Goal: Transaction & Acquisition: Subscribe to service/newsletter

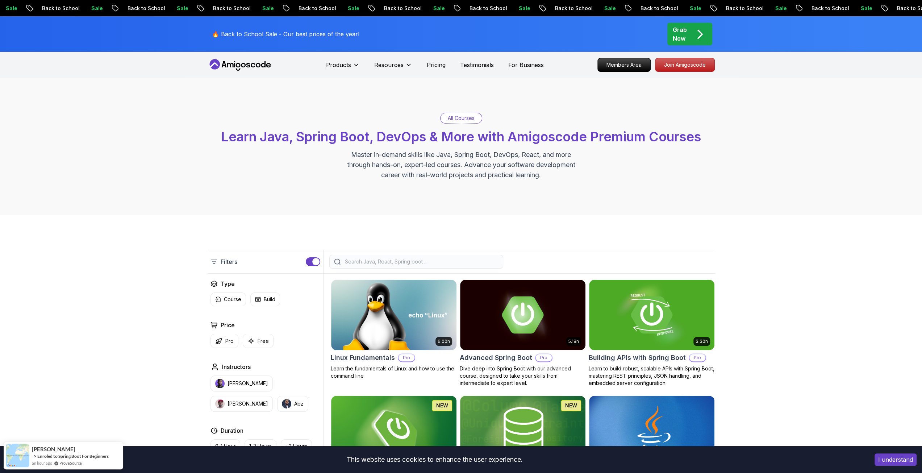
click at [680, 31] on p "Grab Now" at bounding box center [680, 33] width 14 height 17
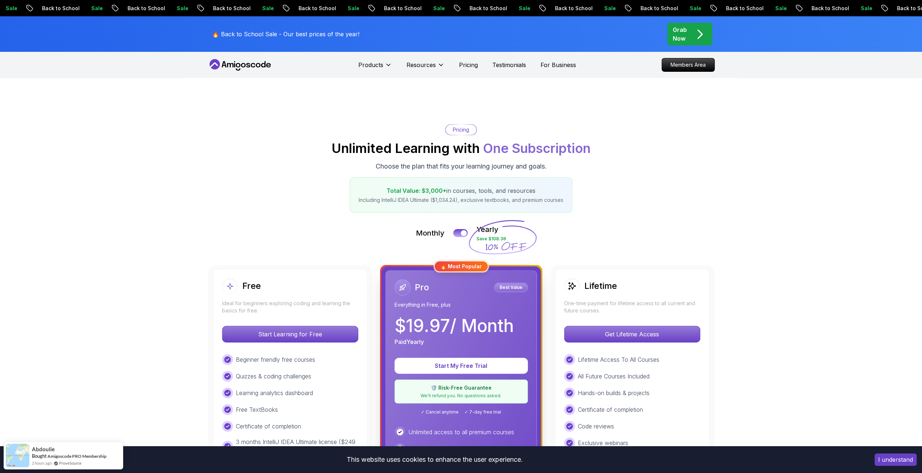
scroll to position [121, 0]
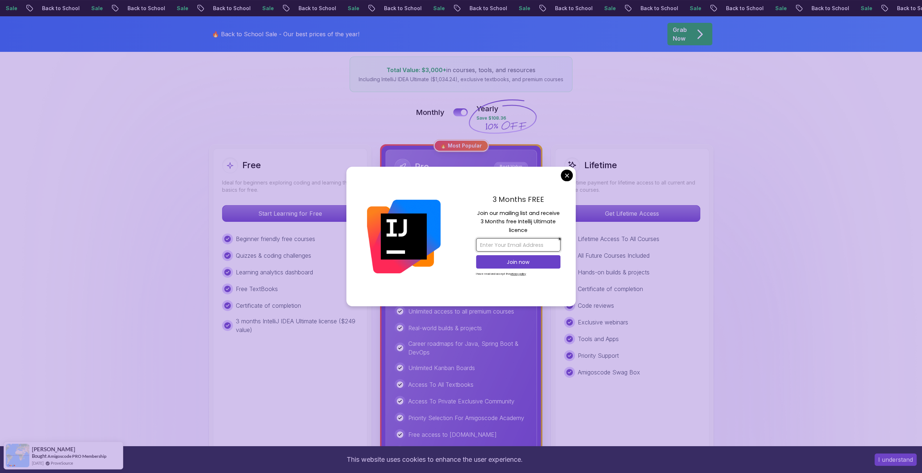
click at [524, 242] on input "email" at bounding box center [518, 244] width 84 height 13
type input "raunak.shroff@gmail.com"
click at [522, 262] on p "Join now" at bounding box center [518, 261] width 68 height 7
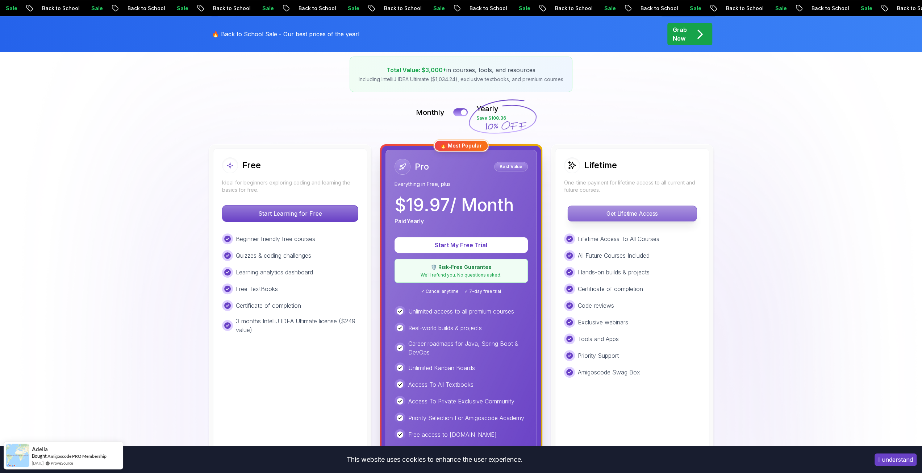
click at [634, 212] on p "Get Lifetime Access" at bounding box center [632, 213] width 129 height 15
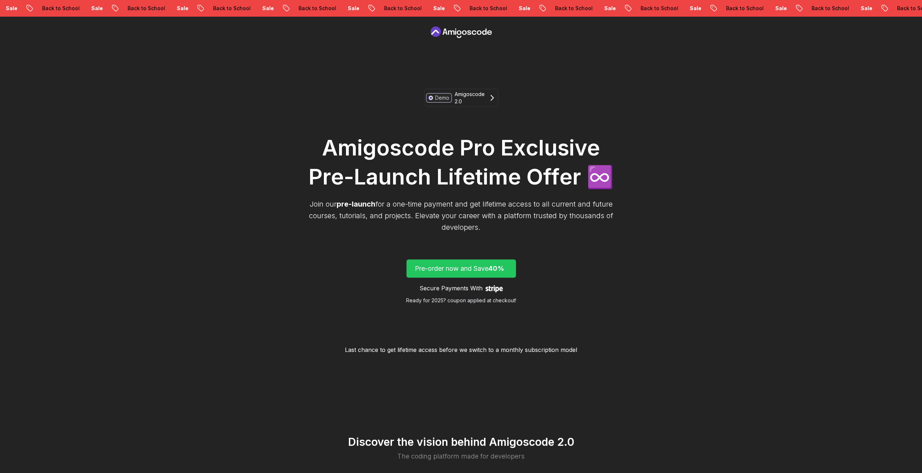
click at [449, 270] on p "Pre-order now and Save 40%" at bounding box center [461, 268] width 93 height 10
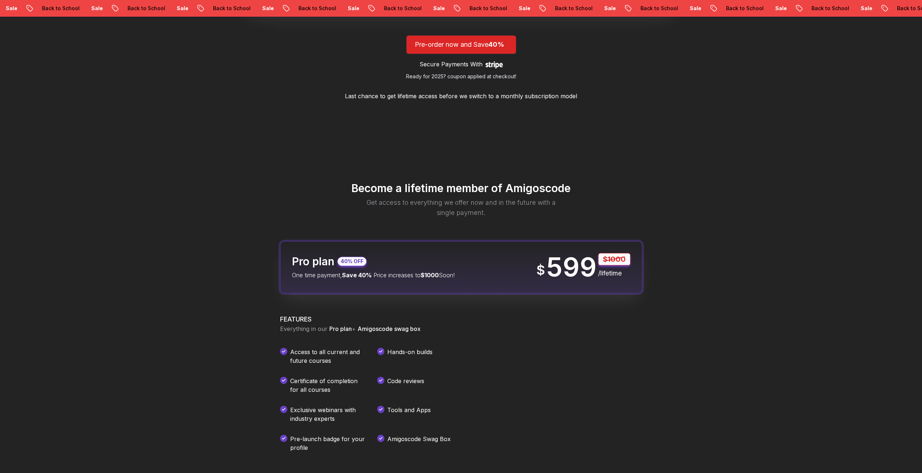
scroll to position [858, 0]
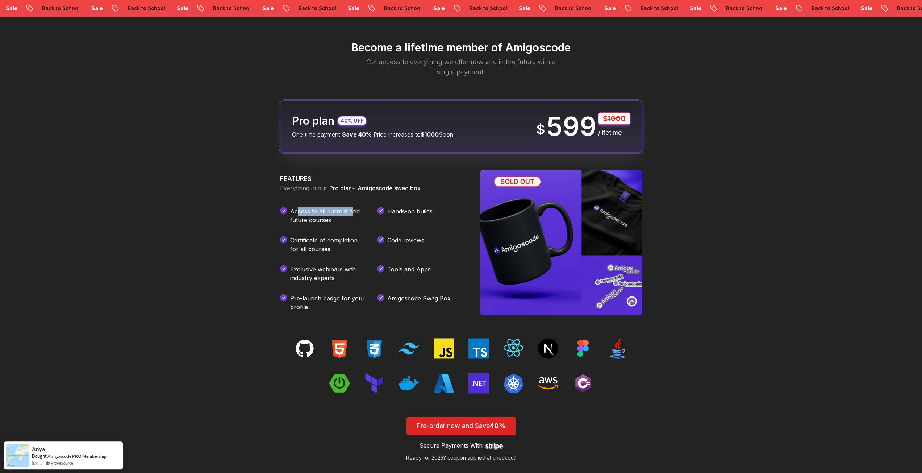
drag, startPoint x: 296, startPoint y: 212, endPoint x: 334, endPoint y: 218, distance: 39.0
click at [335, 218] on p "Access to all current and future courses" at bounding box center [327, 215] width 75 height 17
click at [330, 221] on p "Access to all current and future courses" at bounding box center [327, 215] width 75 height 17
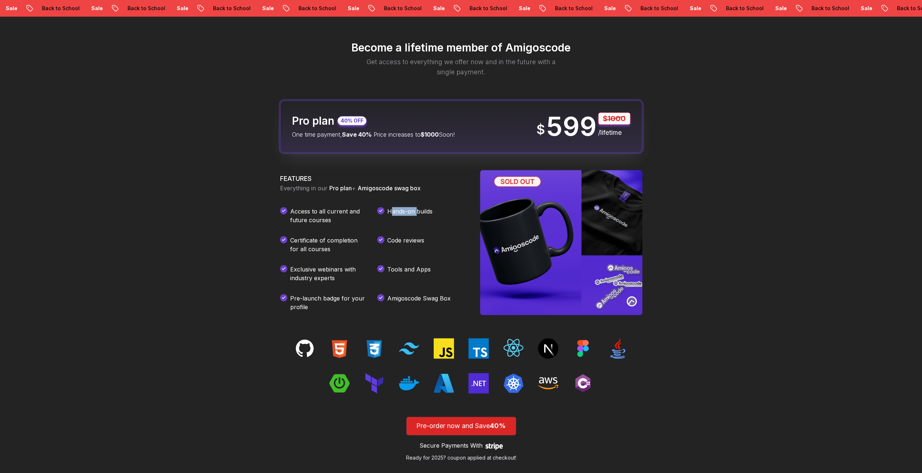
drag, startPoint x: 408, startPoint y: 210, endPoint x: 433, endPoint y: 208, distance: 24.7
click at [432, 208] on p "Hands-on builds" at bounding box center [409, 215] width 45 height 17
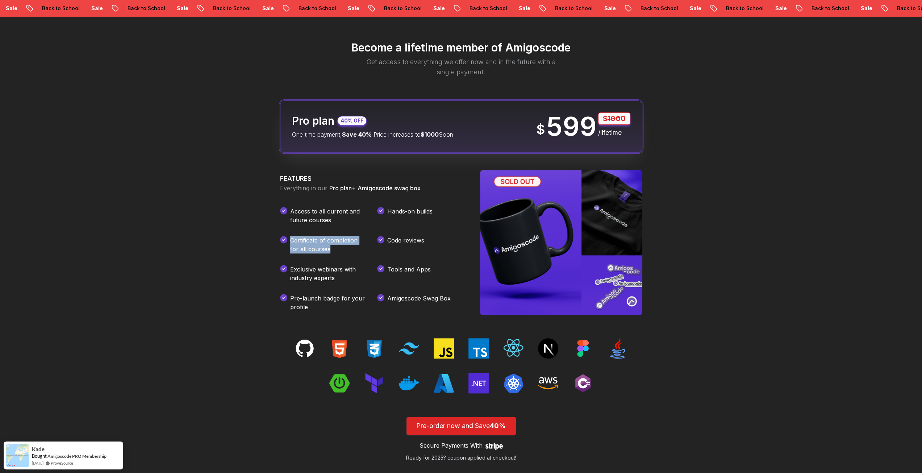
drag, startPoint x: 327, startPoint y: 238, endPoint x: 361, endPoint y: 273, distance: 49.2
click at [423, 249] on div "Access to all current and future courses Hands-on builds Certificate of complet…" at bounding box center [371, 259] width 183 height 104
drag, startPoint x: 338, startPoint y: 270, endPoint x: 388, endPoint y: 299, distance: 58.4
click at [418, 280] on div "Access to all current and future courses Hands-on builds Certificate of complet…" at bounding box center [371, 259] width 183 height 104
click at [317, 303] on p "Pre-launch badge for your profile" at bounding box center [327, 302] width 75 height 17
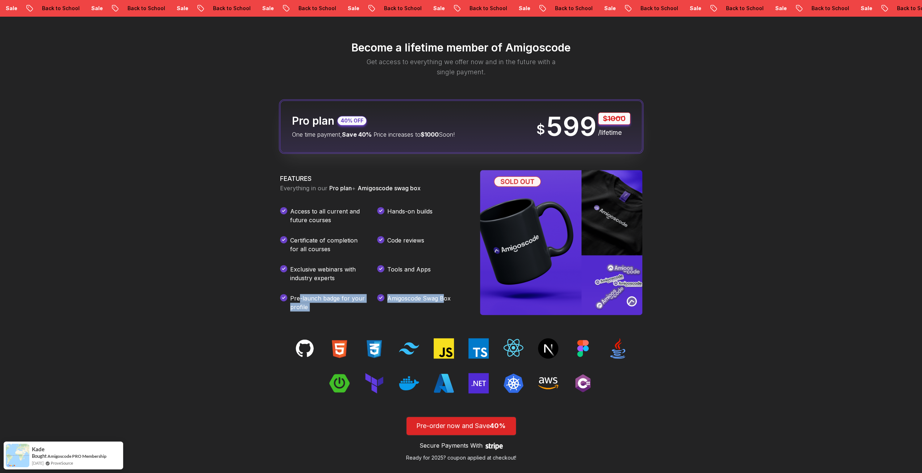
drag, startPoint x: 388, startPoint y: 299, endPoint x: 454, endPoint y: 299, distance: 65.9
click at [451, 301] on div "Access to all current and future courses Hands-on builds Certificate of complet…" at bounding box center [371, 259] width 183 height 104
click at [454, 299] on div "Amigoscode Swag Box" at bounding box center [420, 302] width 86 height 17
drag, startPoint x: 299, startPoint y: 297, endPoint x: 390, endPoint y: 300, distance: 90.3
click at [343, 304] on p "Pre-launch badge for your profile" at bounding box center [327, 302] width 75 height 17
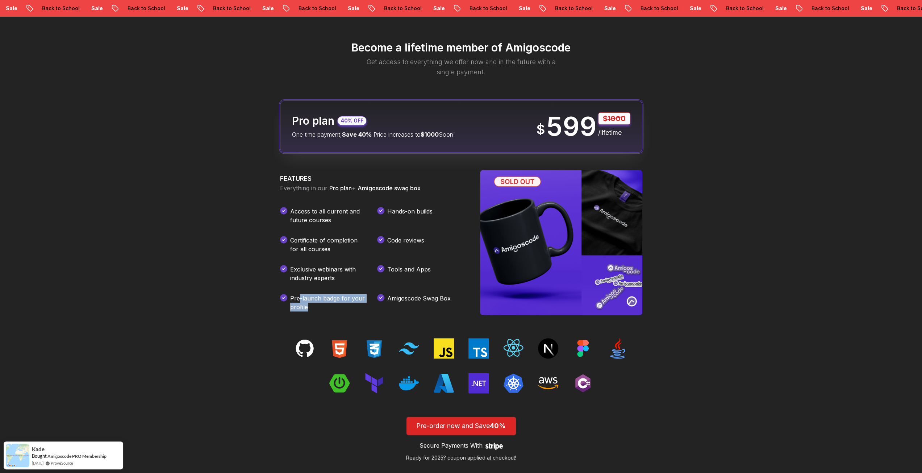
click at [343, 304] on p "Pre-launch badge for your profile" at bounding box center [327, 302] width 75 height 17
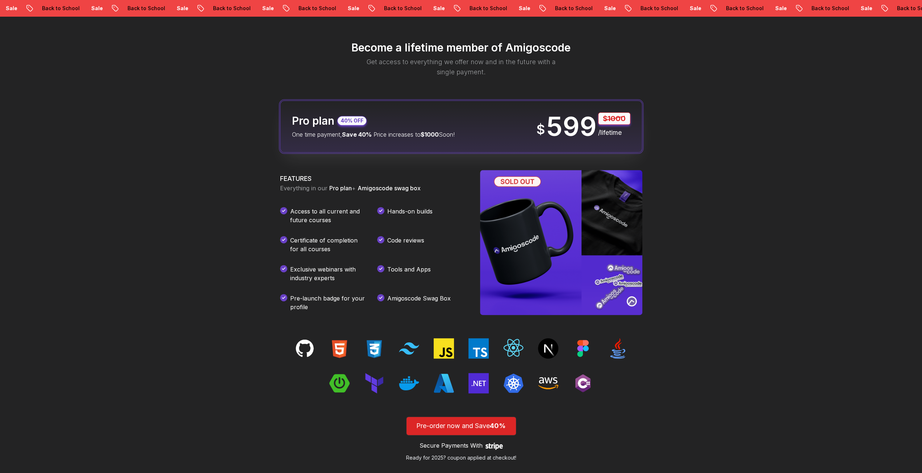
drag, startPoint x: 391, startPoint y: 300, endPoint x: 459, endPoint y: 298, distance: 68.1
click at [457, 298] on div "Amigoscode Swag Box" at bounding box center [420, 302] width 86 height 17
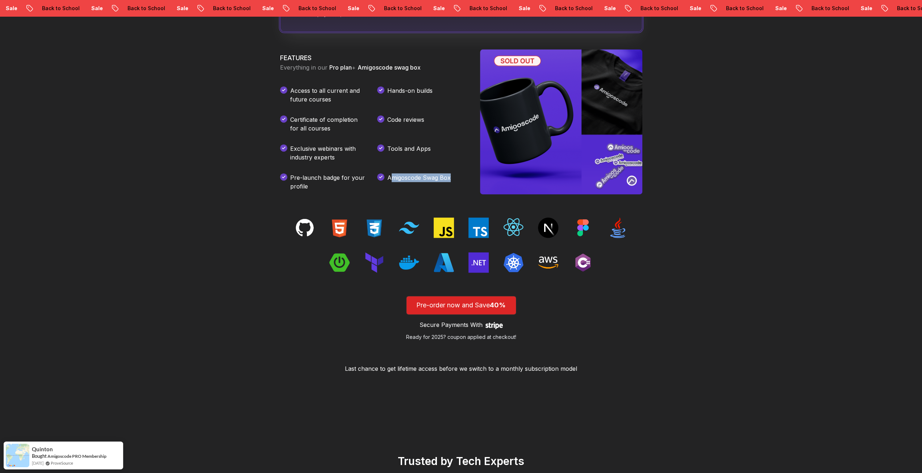
click at [468, 335] on p "Ready for 2025? coupon applied at checkout!" at bounding box center [461, 336] width 110 height 7
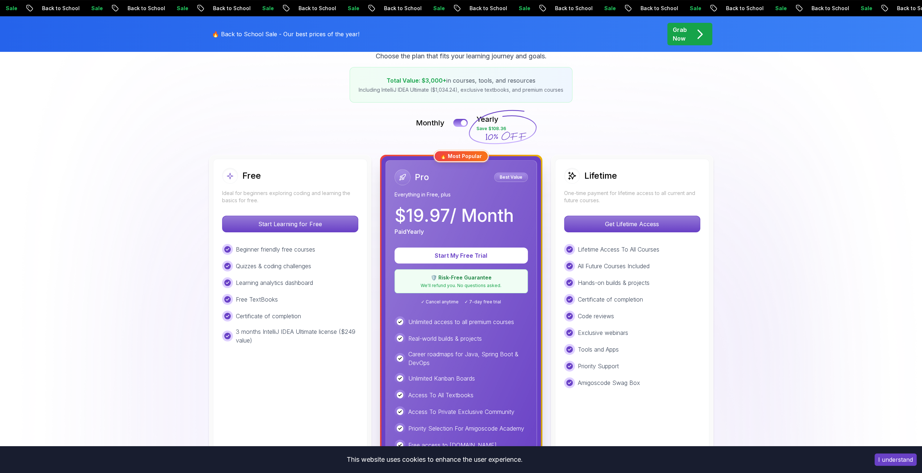
scroll to position [120, 0]
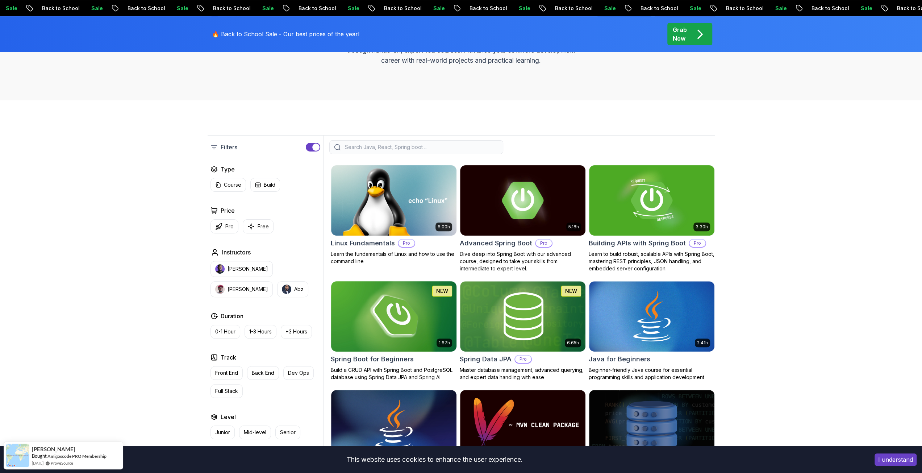
scroll to position [121, 0]
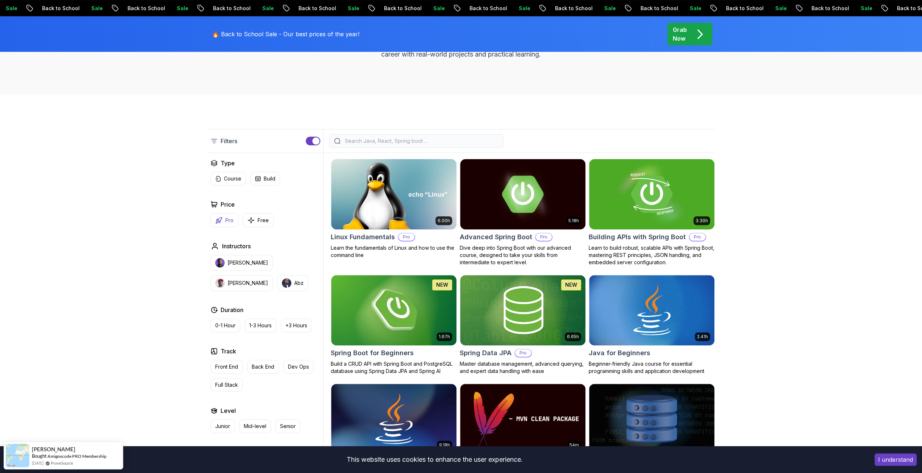
click at [229, 215] on button "Pro" at bounding box center [225, 220] width 28 height 14
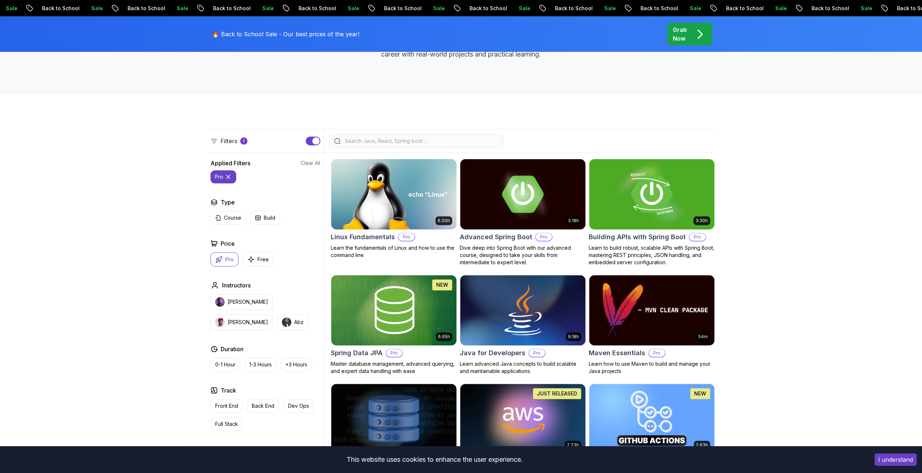
click at [224, 261] on button "Pro" at bounding box center [225, 259] width 28 height 14
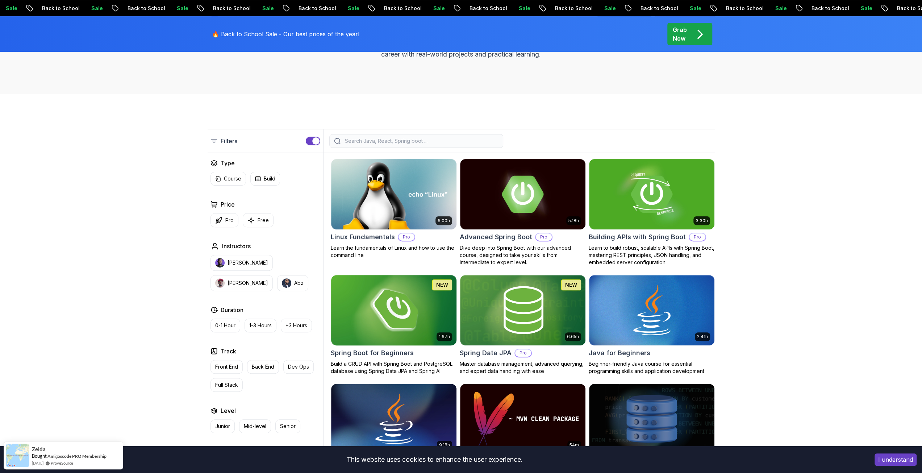
scroll to position [241, 0]
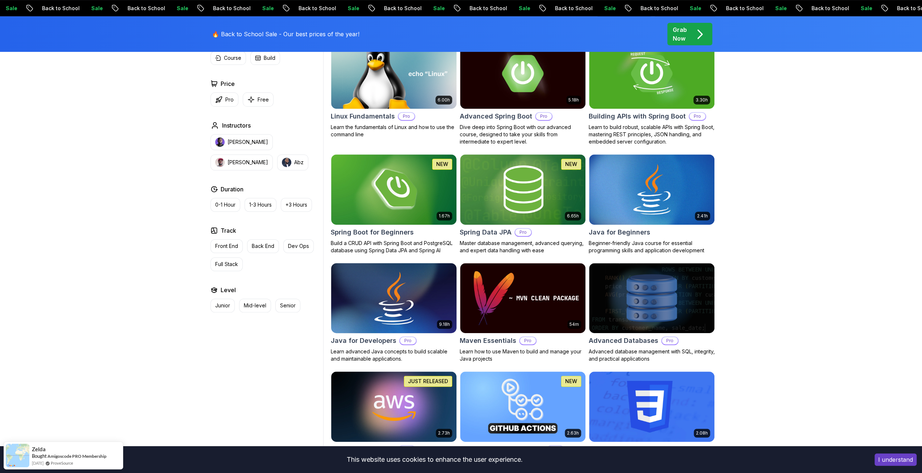
click at [390, 297] on img at bounding box center [394, 298] width 132 height 74
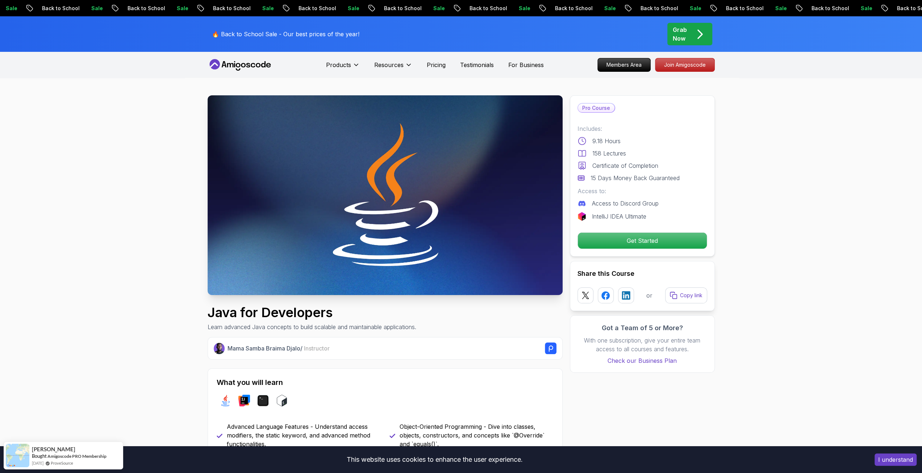
click at [617, 214] on p "IntelliJ IDEA Ultimate" at bounding box center [619, 216] width 54 height 9
click at [605, 218] on p "IntelliJ IDEA Ultimate" at bounding box center [619, 216] width 54 height 9
click at [620, 216] on p "IntelliJ IDEA Ultimate" at bounding box center [619, 216] width 54 height 9
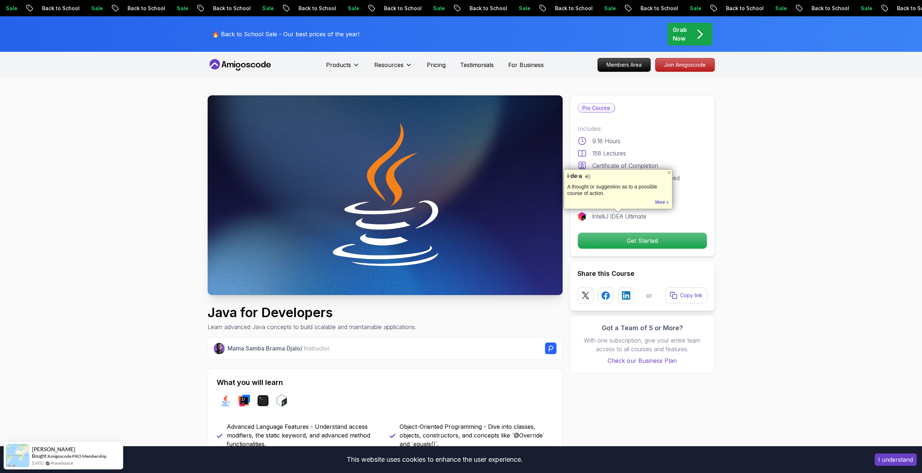
click at [666, 218] on div "IntelliJ IDEA Ultimate" at bounding box center [643, 216] width 130 height 9
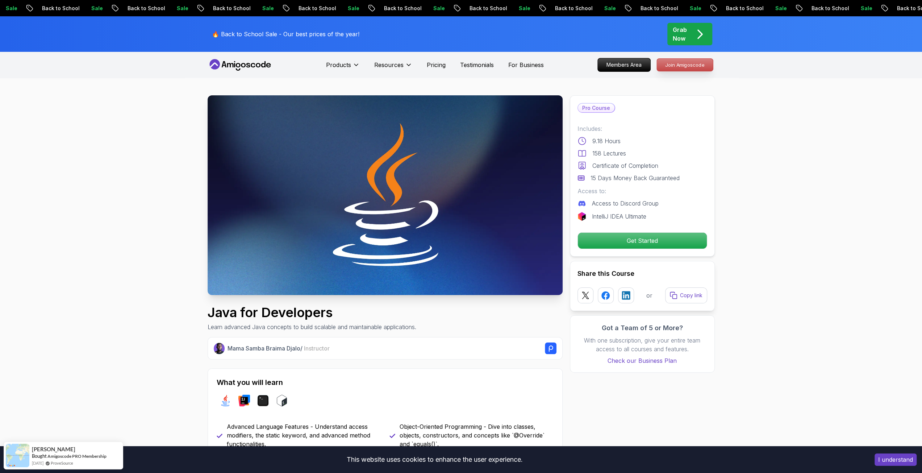
click at [698, 67] on p "Join Amigoscode" at bounding box center [685, 65] width 56 height 12
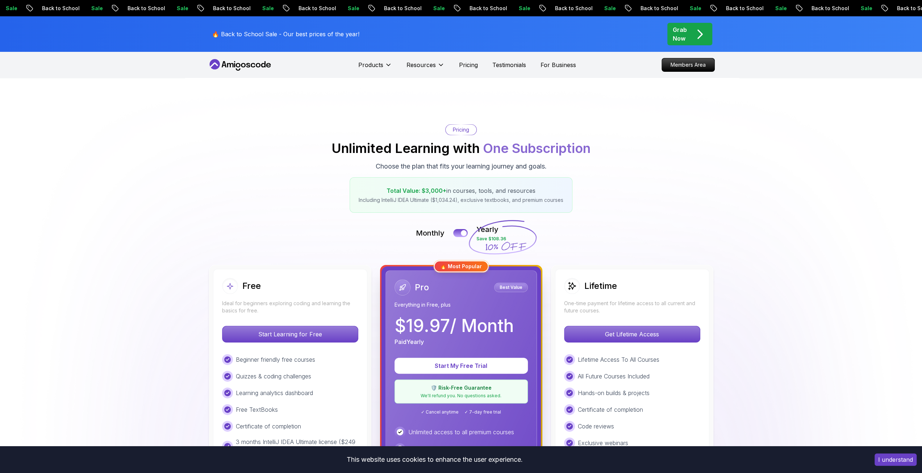
click at [225, 67] on icon at bounding box center [223, 64] width 5 height 6
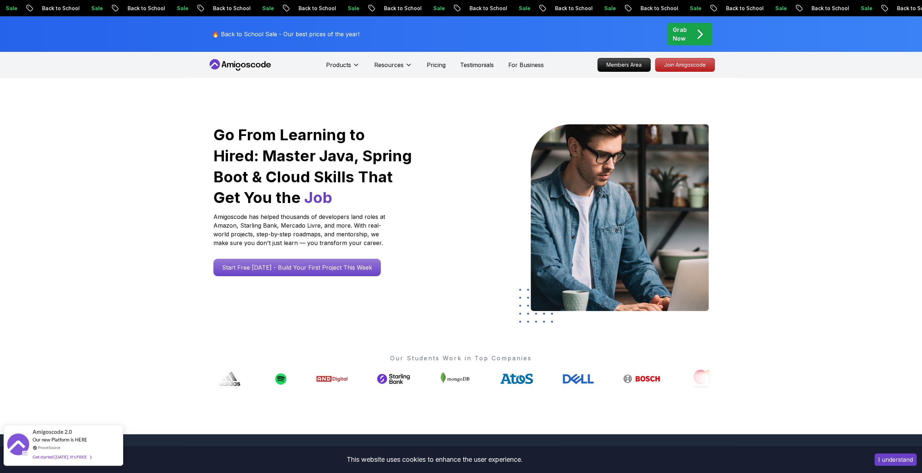
click at [75, 455] on div "Get started [DATE]. It's FREE" at bounding box center [62, 457] width 59 height 8
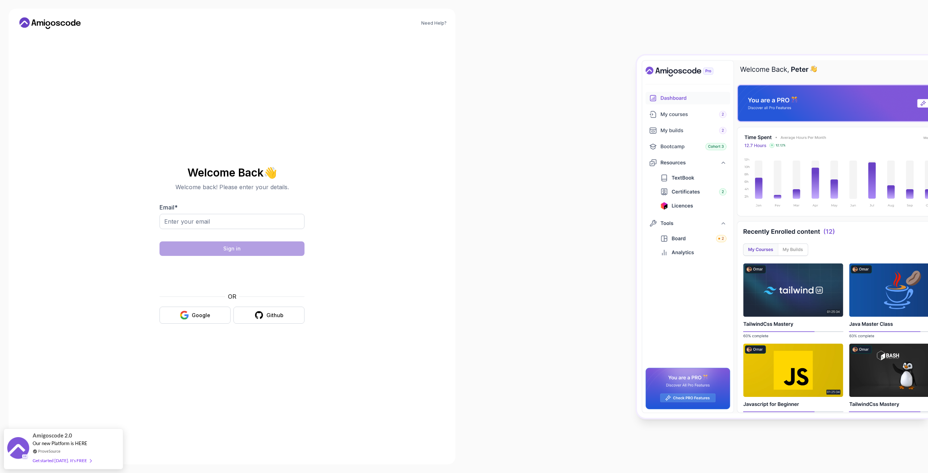
click at [386, 205] on div "Need Help? Welcome Back 👋 Welcome back! Please enter your details. Email * Sign…" at bounding box center [232, 236] width 446 height 455
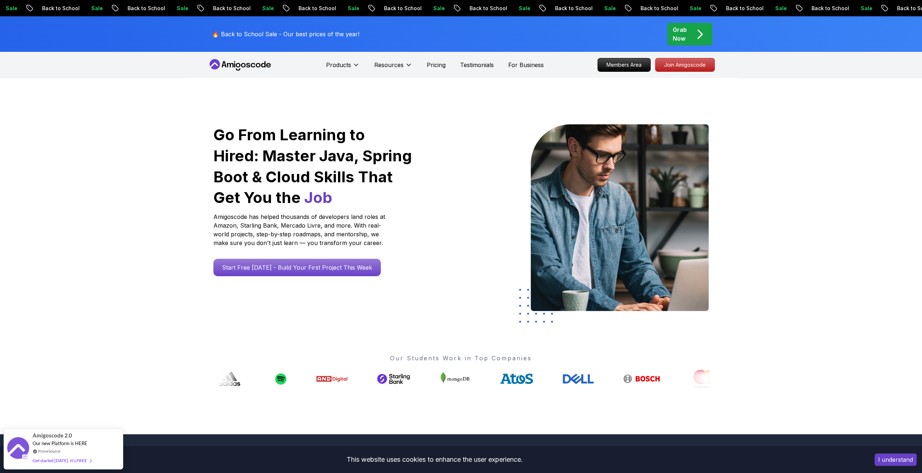
click at [913, 465] on button "I understand" at bounding box center [896, 459] width 42 height 12
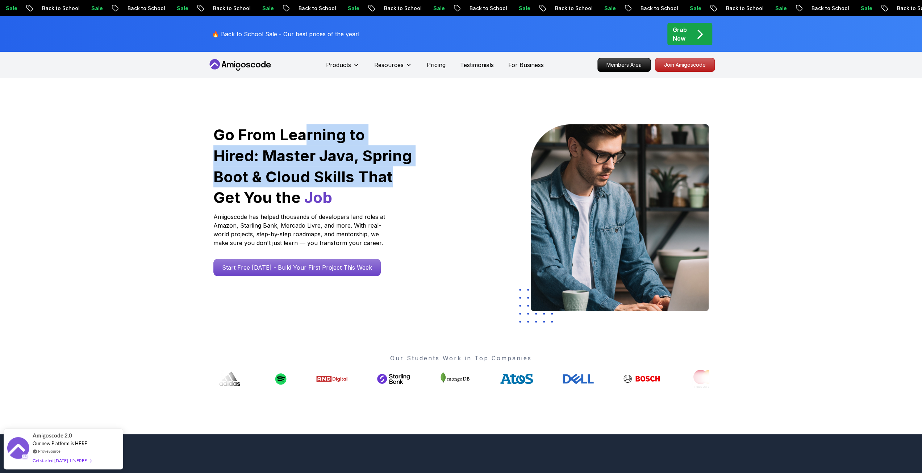
drag, startPoint x: 307, startPoint y: 133, endPoint x: 356, endPoint y: 180, distance: 68.4
click at [356, 177] on h1 "Go From Learning to Hired: Master Java, Spring Boot & Cloud Skills That Get You…" at bounding box center [313, 166] width 200 height 84
click at [355, 180] on h1 "Go From Learning to Hired: Master Java, Spring Boot & Cloud Skills That Get You…" at bounding box center [313, 166] width 200 height 84
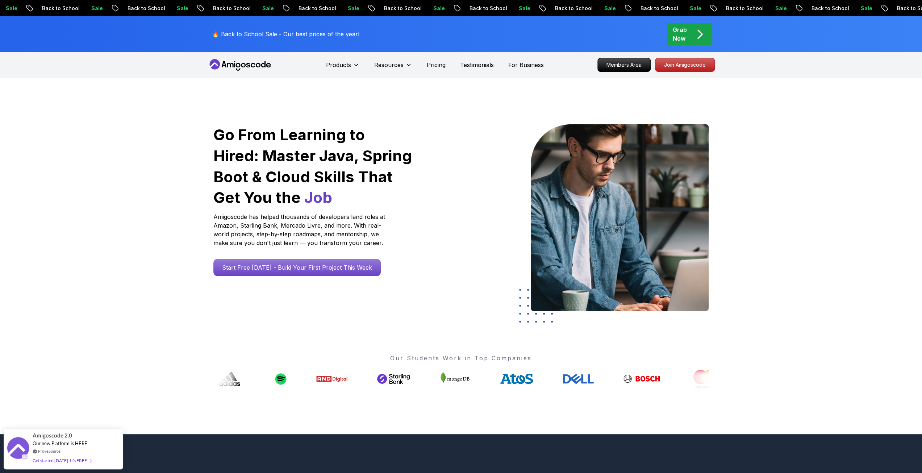
click at [691, 37] on div "Grab Now" at bounding box center [690, 33] width 34 height 17
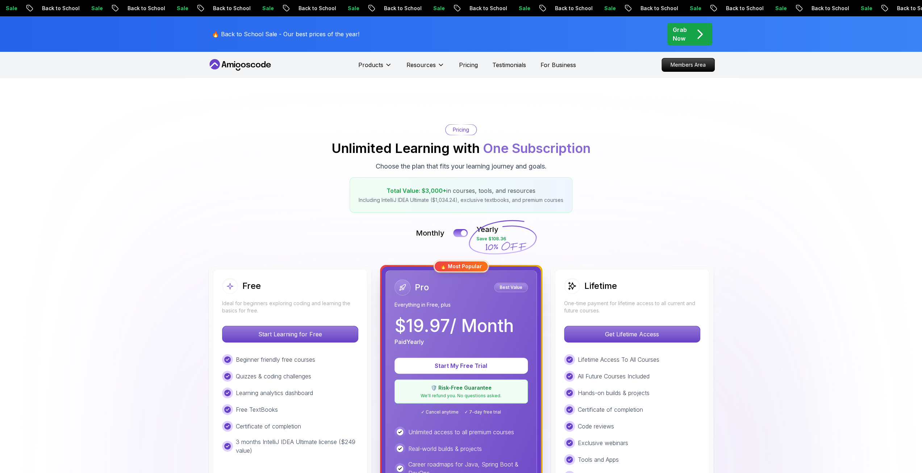
drag, startPoint x: 200, startPoint y: 167, endPoint x: 183, endPoint y: 175, distance: 18.6
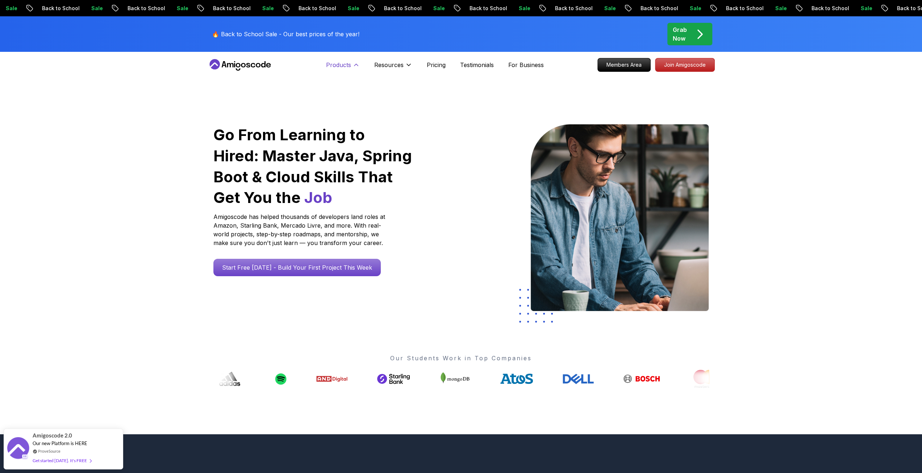
click at [344, 68] on p "Products" at bounding box center [338, 65] width 25 height 9
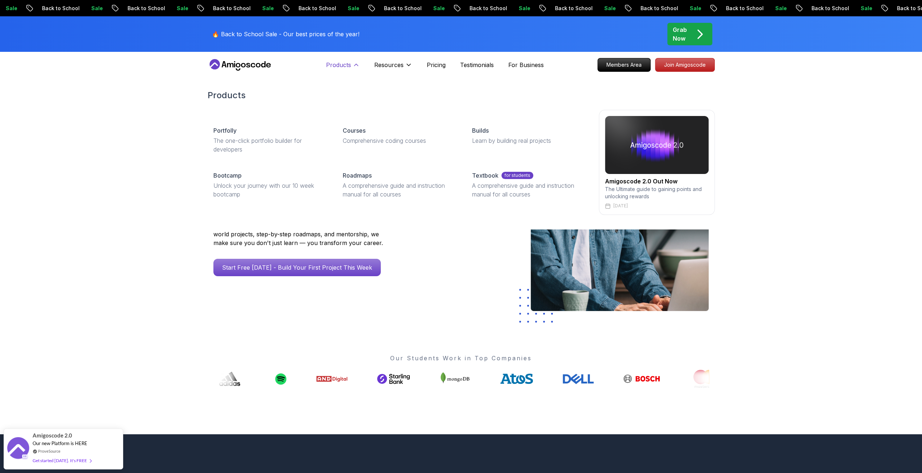
click at [339, 68] on p "Products" at bounding box center [338, 65] width 25 height 9
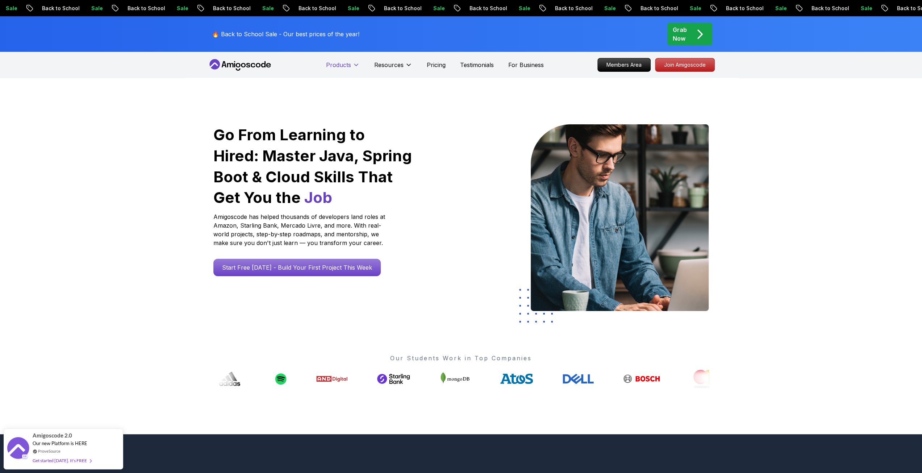
click at [339, 68] on p "Products" at bounding box center [338, 65] width 25 height 9
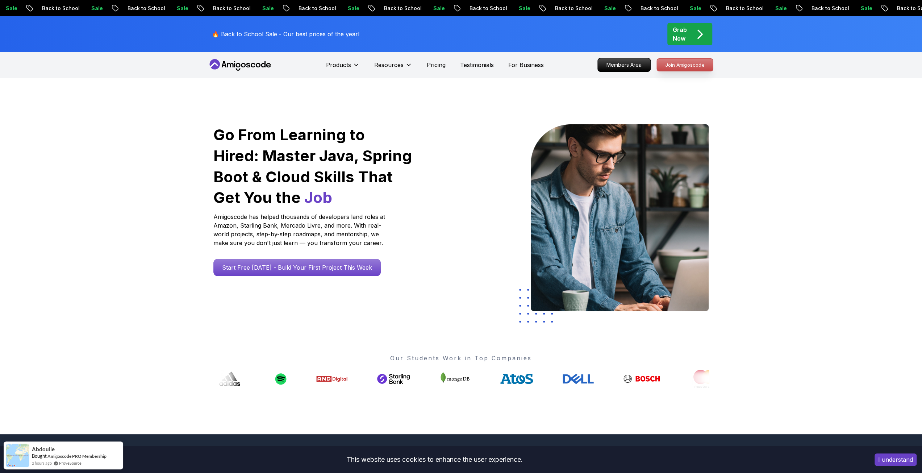
click at [703, 66] on p "Join Amigoscode" at bounding box center [685, 65] width 56 height 12
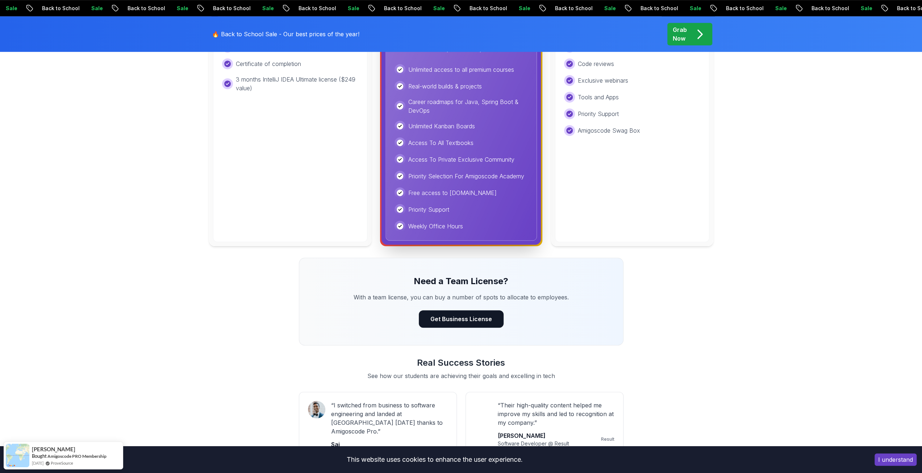
scroll to position [725, 0]
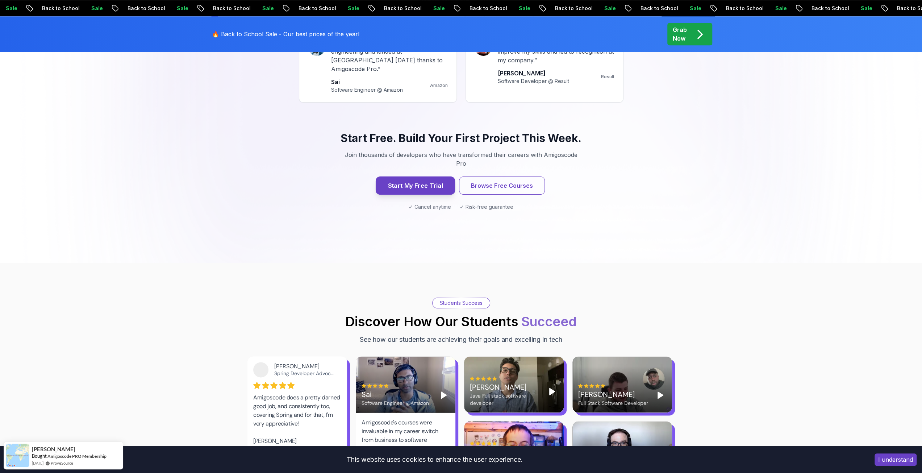
click at [438, 176] on button "Start My Free Trial" at bounding box center [414, 185] width 79 height 18
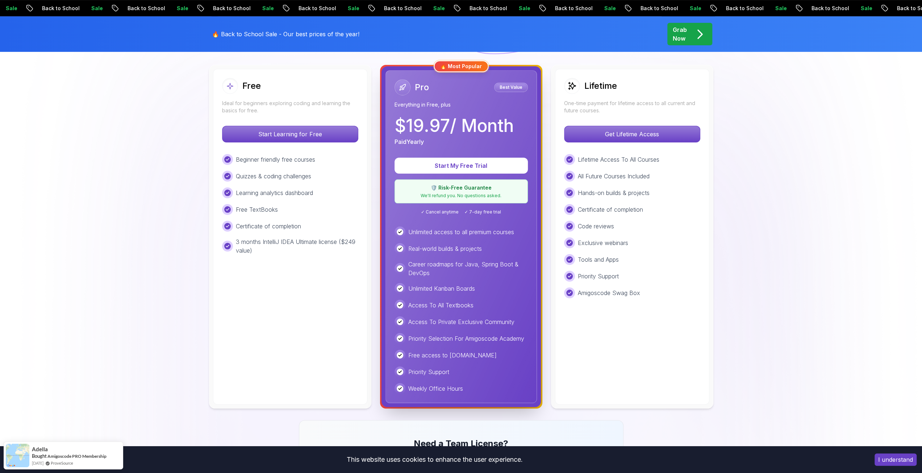
scroll to position [648, 0]
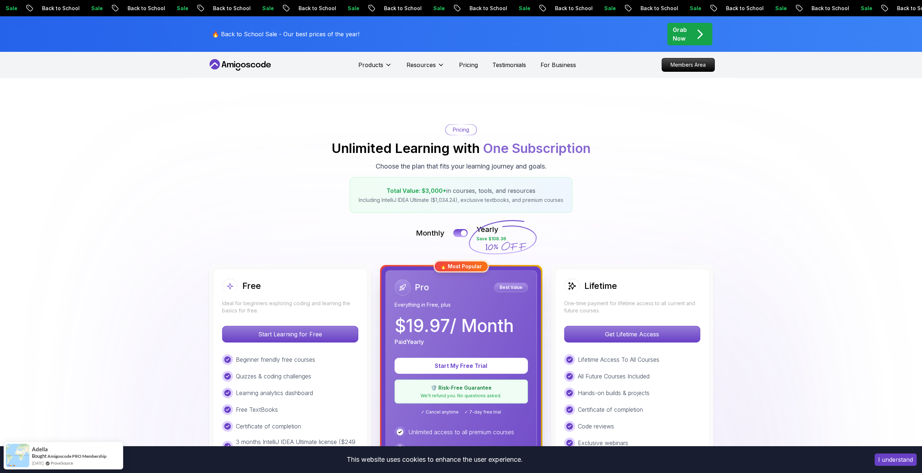
drag, startPoint x: 511, startPoint y: 167, endPoint x: 476, endPoint y: 135, distance: 47.5
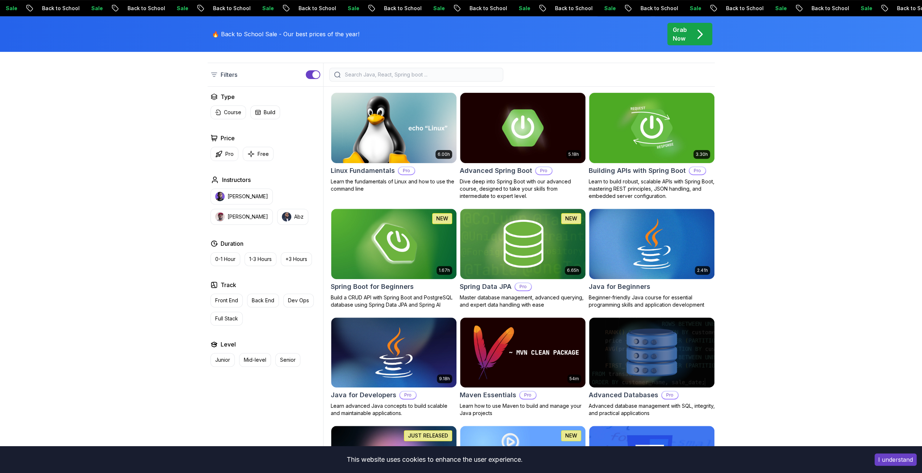
scroll to position [241, 0]
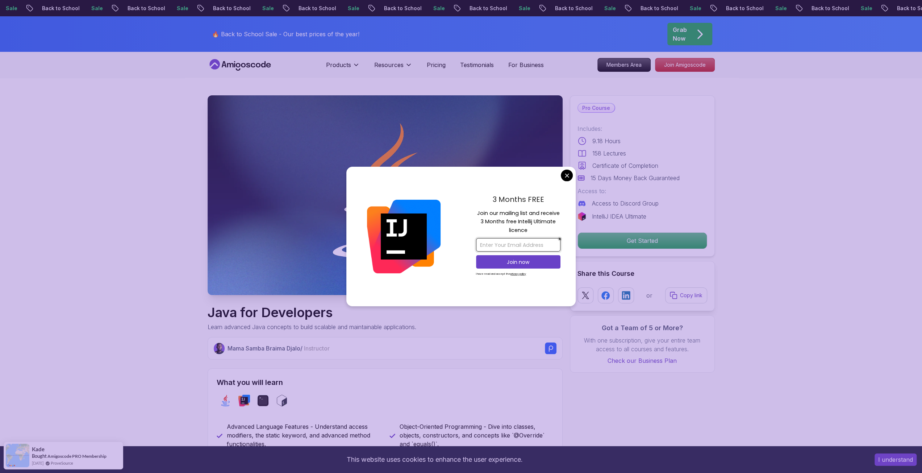
click at [493, 241] on input "email" at bounding box center [518, 244] width 84 height 13
click at [505, 246] on input "email" at bounding box center [518, 244] width 84 height 13
type input "optimusgoal@gmail.com"
click at [526, 264] on p "Join now" at bounding box center [518, 261] width 68 height 7
